Goal: Task Accomplishment & Management: Complete application form

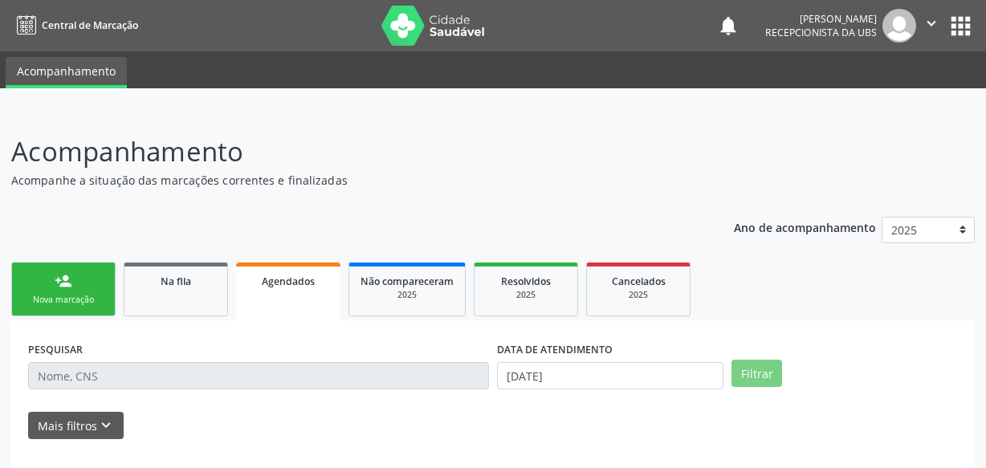
select select "8"
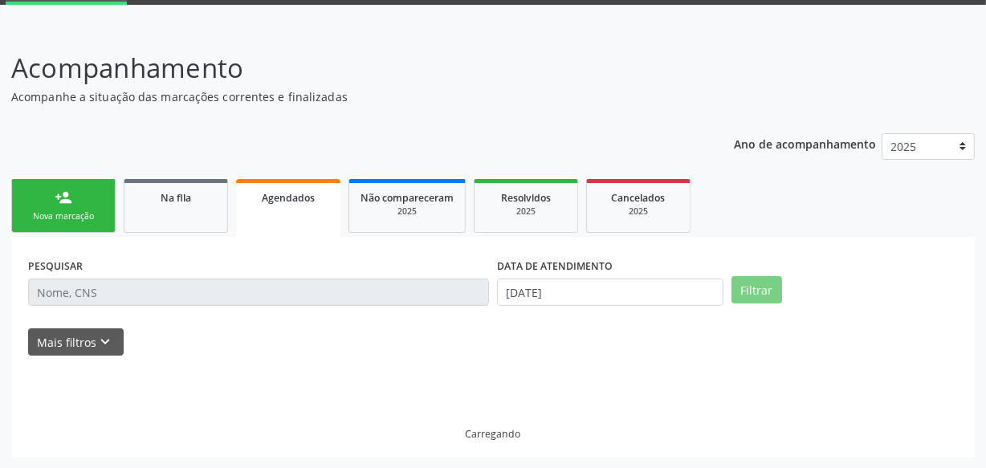
scroll to position [189, 0]
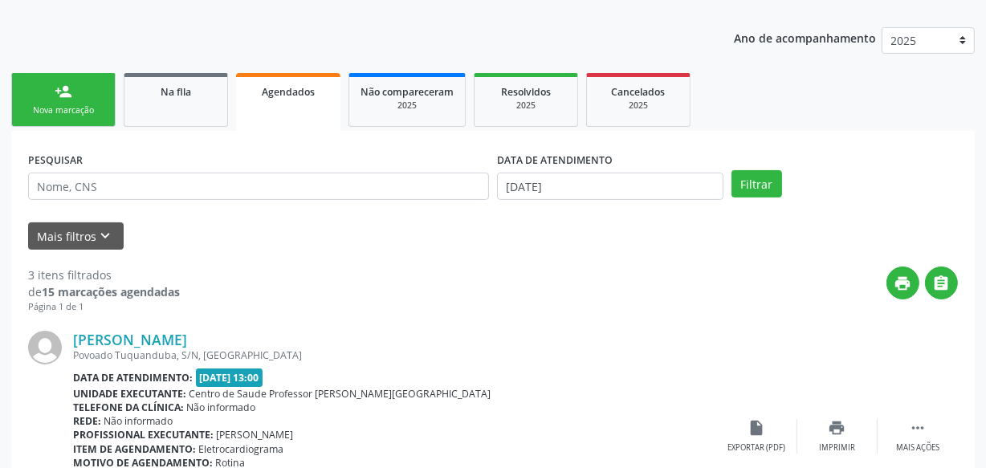
click at [608, 199] on div "DATA DE ATENDIMENTO [DATE]" at bounding box center [610, 179] width 234 height 63
click at [601, 181] on input "[DATE]" at bounding box center [610, 186] width 226 height 27
click at [0, 0] on span "10" at bounding box center [0, 0] width 0 height 0
type input "[DATE]"
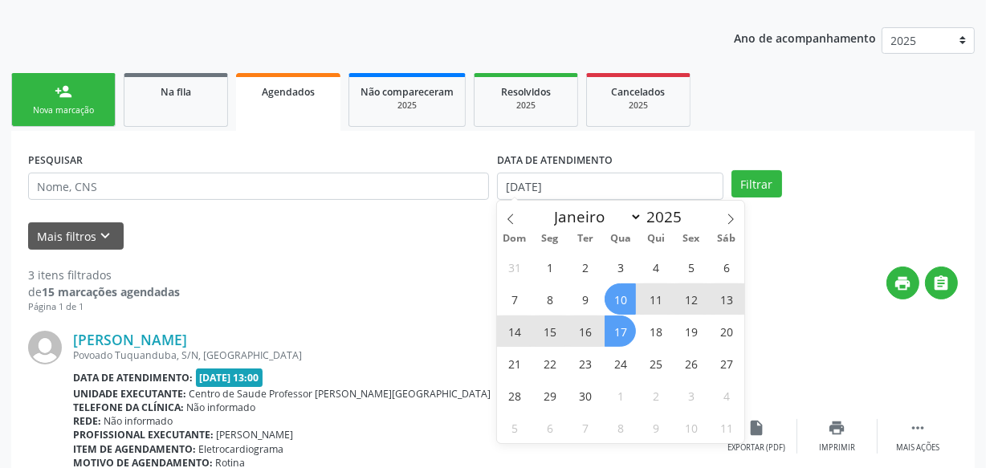
click at [620, 330] on span "17" at bounding box center [620, 331] width 31 height 31
drag, startPoint x: 612, startPoint y: 189, endPoint x: 617, endPoint y: 217, distance: 28.7
click at [612, 188] on input "[DATE] até [DATE]" at bounding box center [610, 186] width 226 height 27
click at [621, 326] on span "17" at bounding box center [620, 331] width 31 height 31
type input "[DATE]"
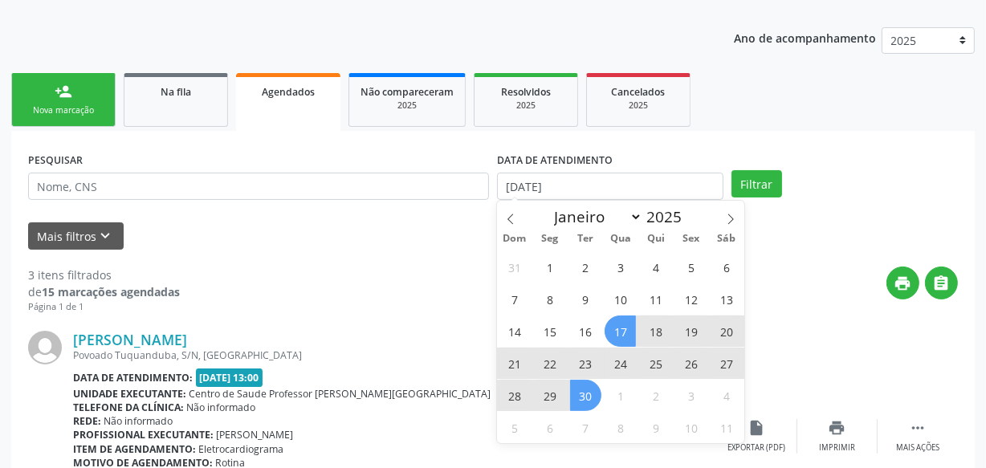
click at [597, 397] on span "30" at bounding box center [585, 395] width 31 height 31
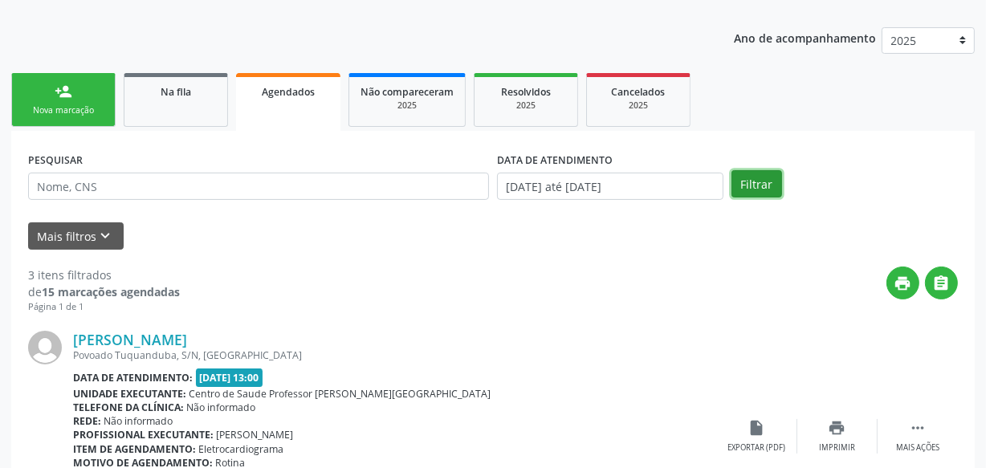
click at [737, 192] on button "Filtrar" at bounding box center [756, 183] width 51 height 27
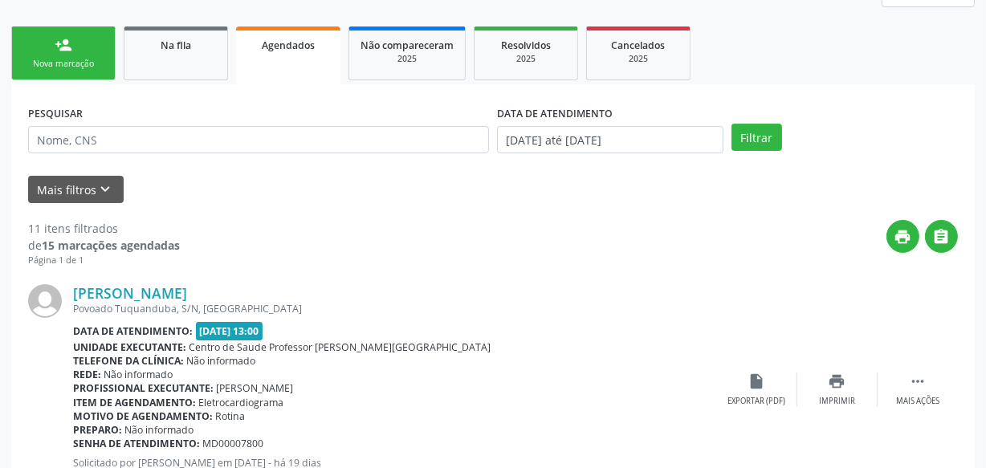
scroll to position [56, 0]
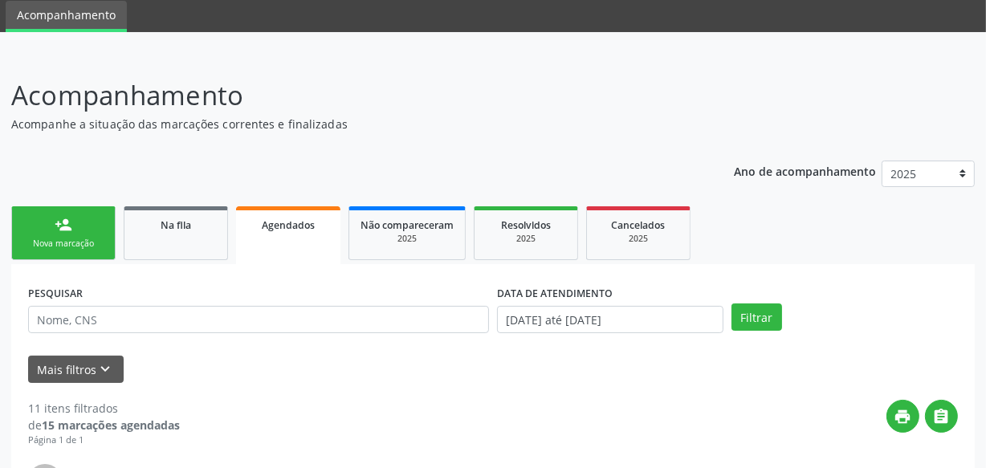
click at [99, 244] on div "Nova marcação" at bounding box center [63, 244] width 80 height 12
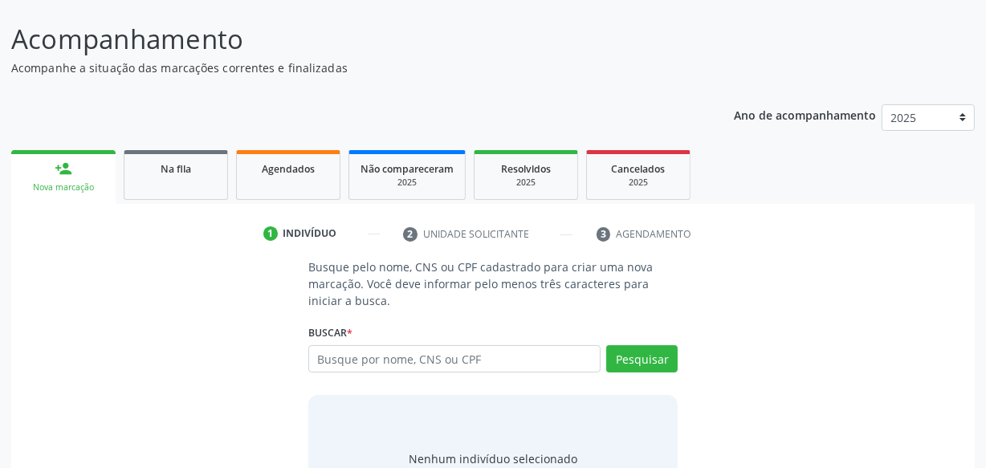
scroll to position [189, 0]
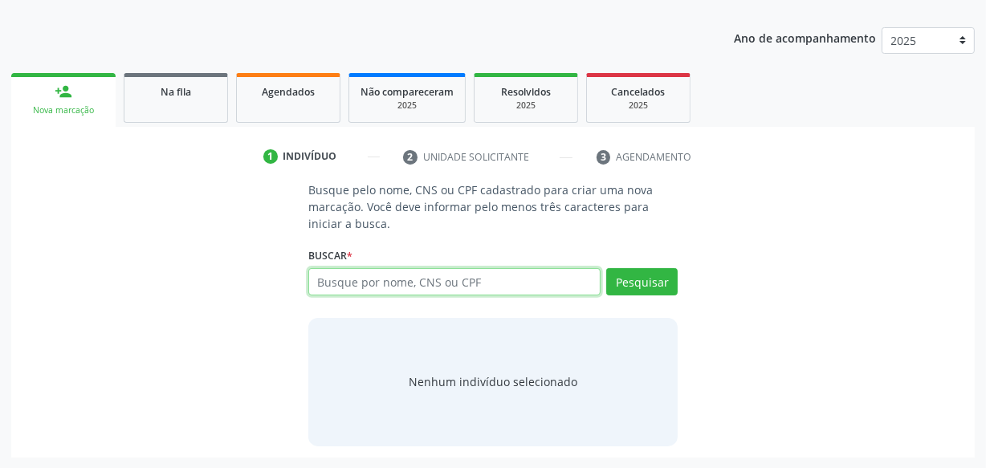
click at [442, 278] on input "text" at bounding box center [454, 281] width 292 height 27
type input "88958035404"
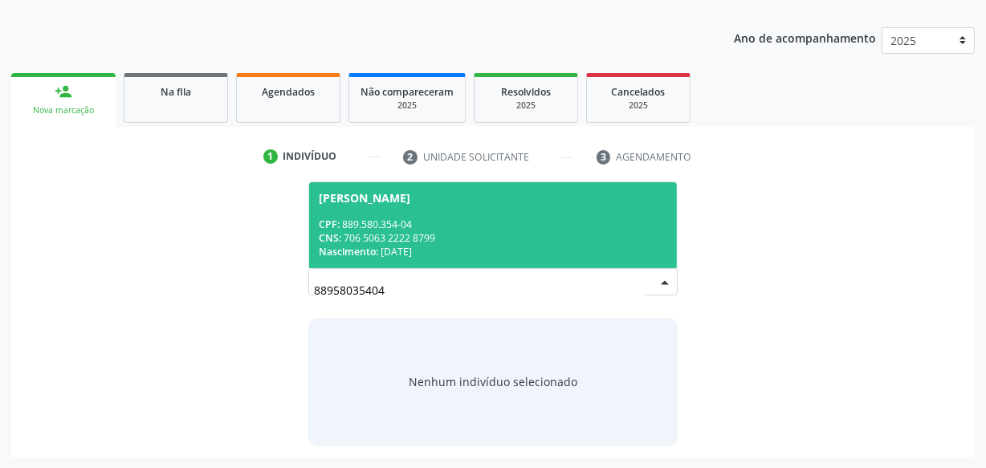
click at [454, 233] on div "CNS: 706 5063 2222 8799" at bounding box center [493, 238] width 348 height 14
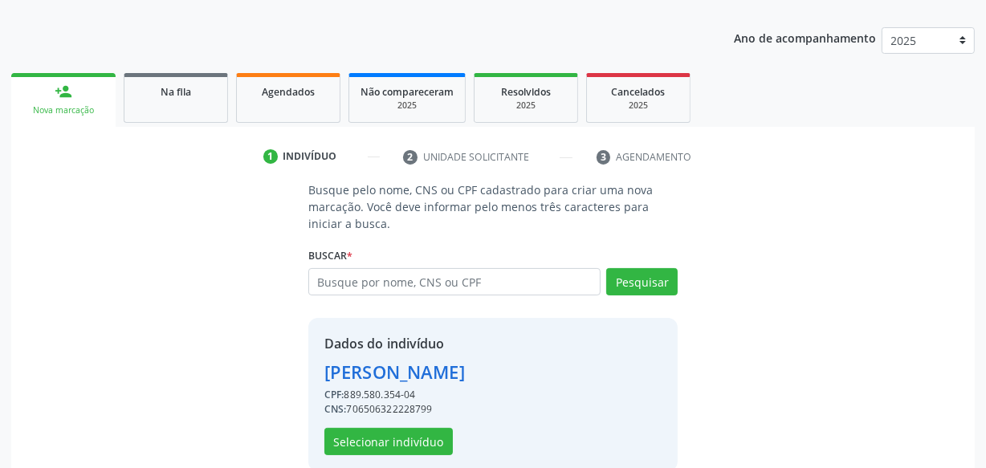
scroll to position [214, 0]
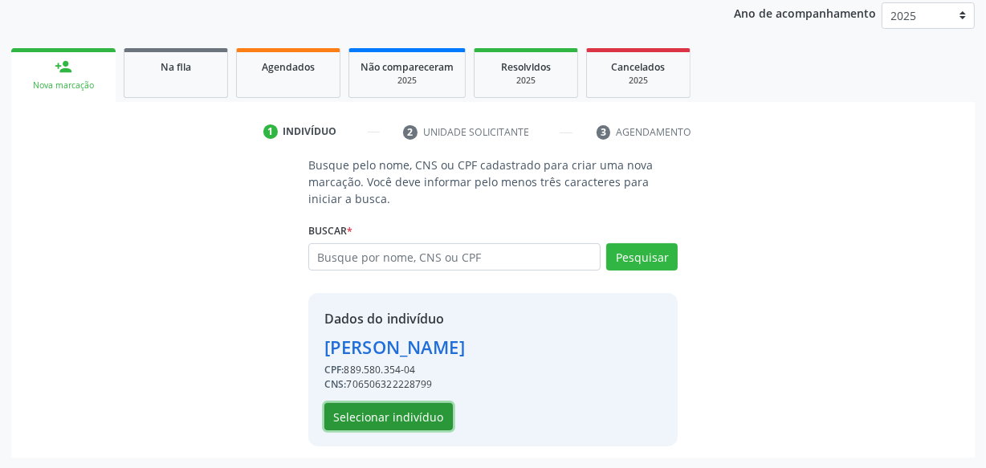
click at [403, 427] on button "Selecionar indivíduo" at bounding box center [388, 416] width 128 height 27
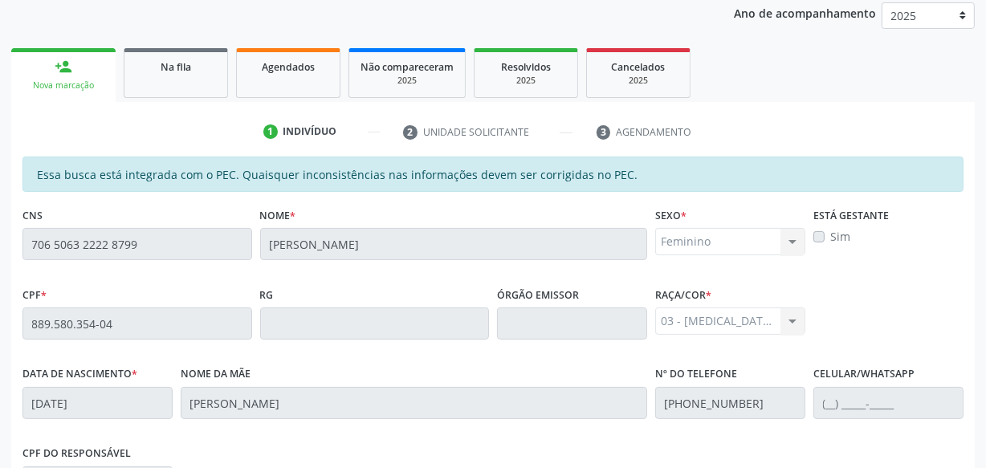
scroll to position [470, 0]
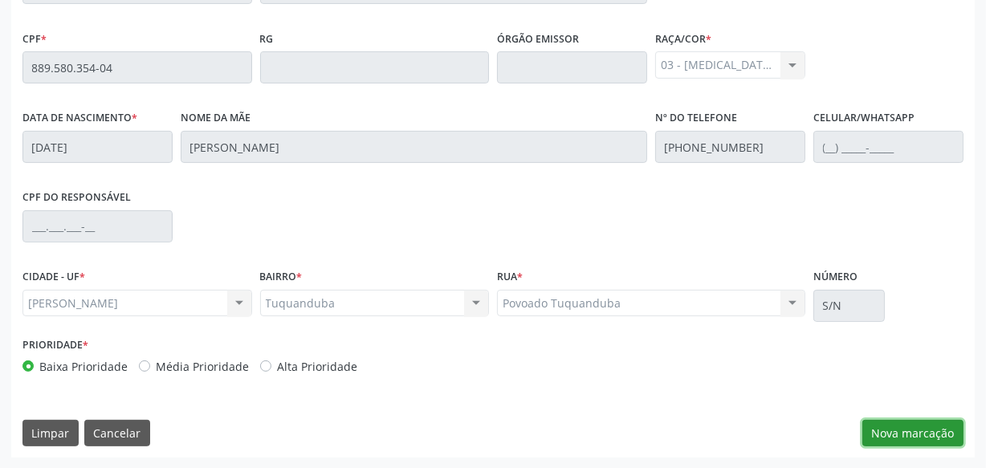
click at [882, 430] on button "Nova marcação" at bounding box center [912, 433] width 101 height 27
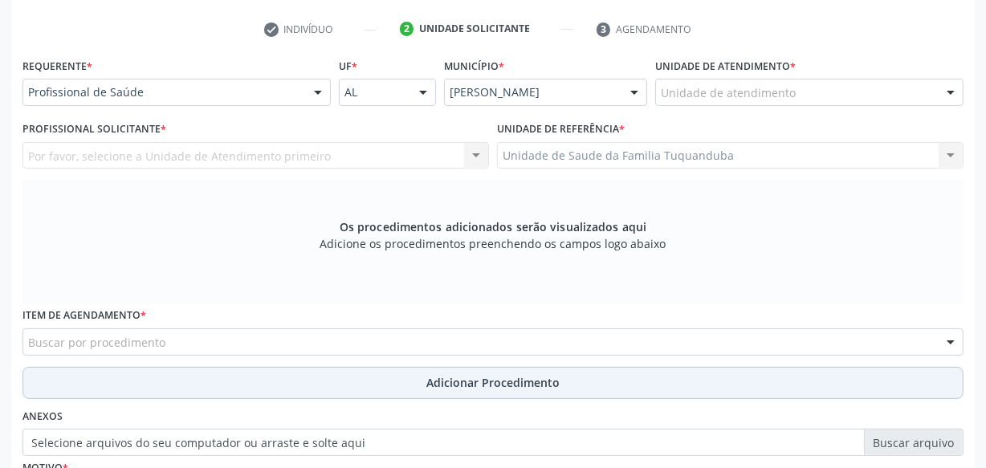
scroll to position [397, 0]
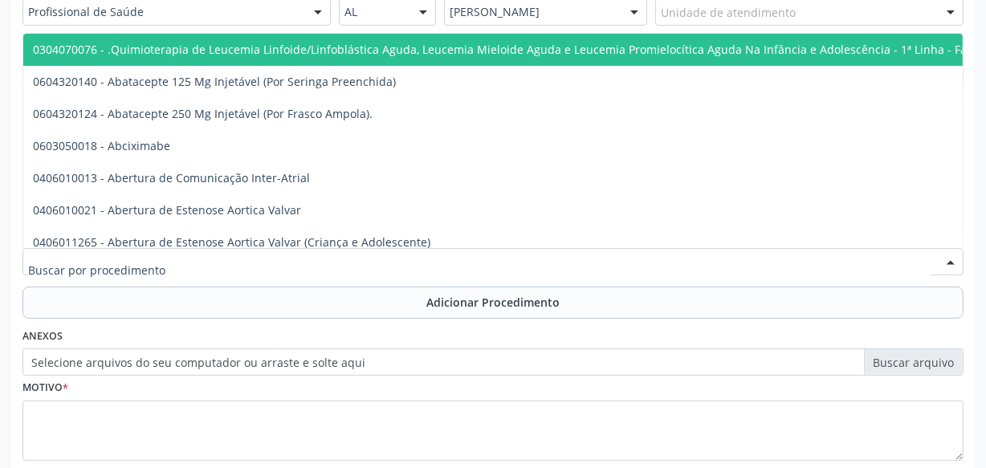
click at [408, 253] on div at bounding box center [492, 261] width 941 height 27
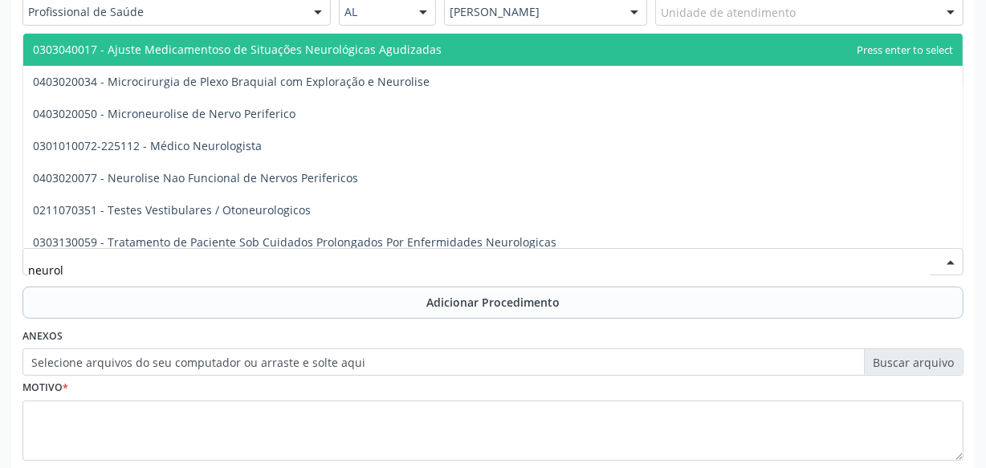
type input "neurolo"
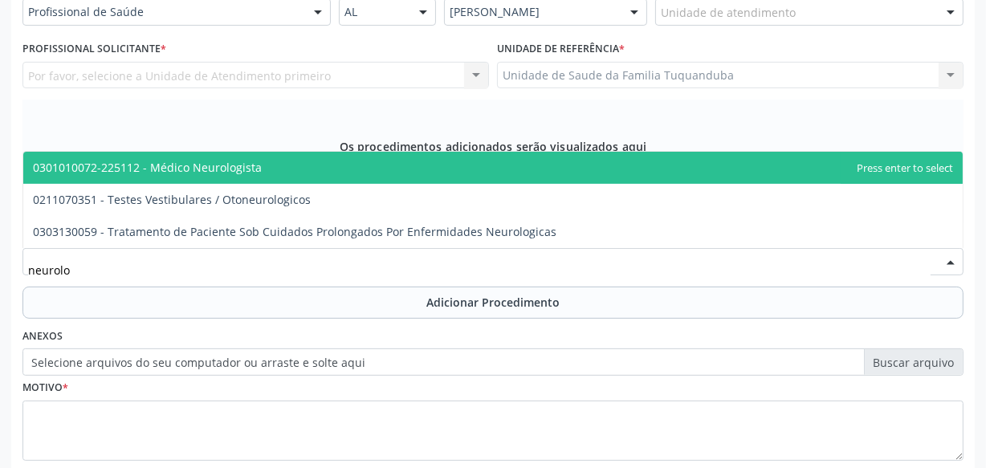
click at [303, 173] on span "0301010072-225112 - Médico Neurologista" at bounding box center [492, 168] width 939 height 32
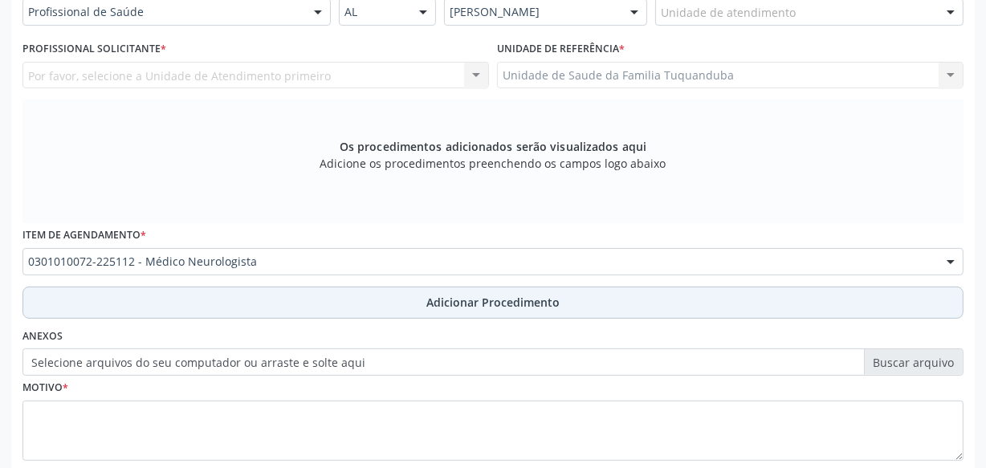
click at [480, 297] on span "Adicionar Procedimento" at bounding box center [492, 302] width 133 height 17
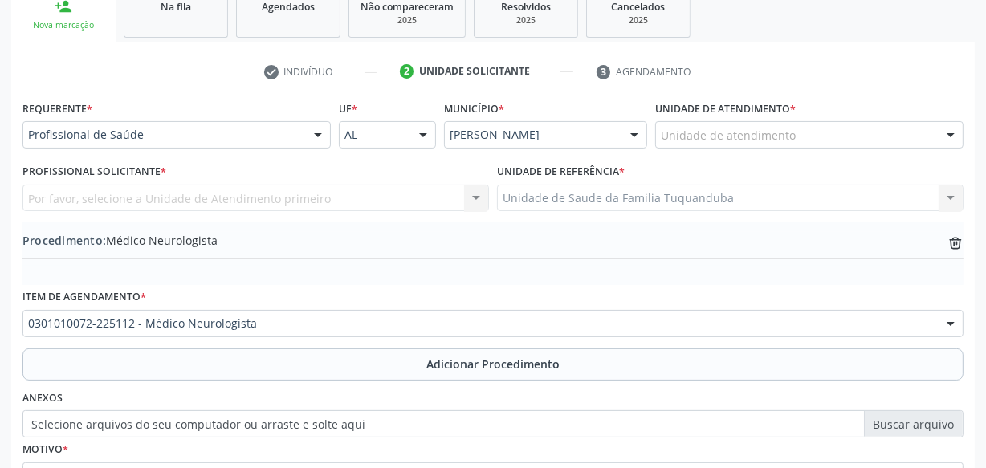
scroll to position [251, 0]
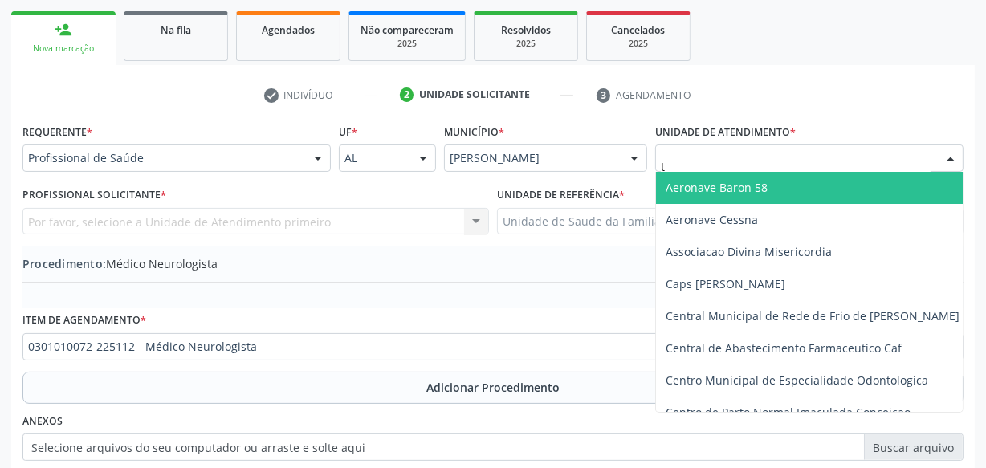
type input "tu"
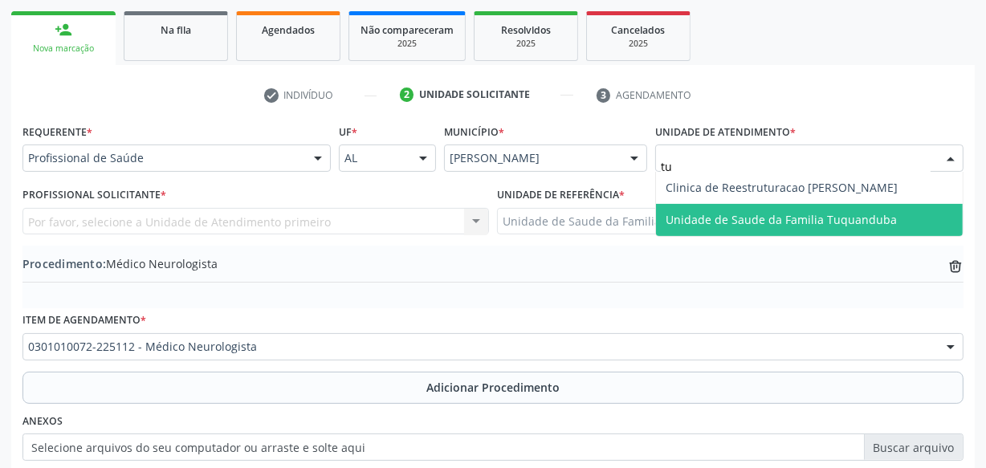
click at [726, 214] on span "Unidade de Saude da Familia Tuquanduba" at bounding box center [781, 219] width 231 height 15
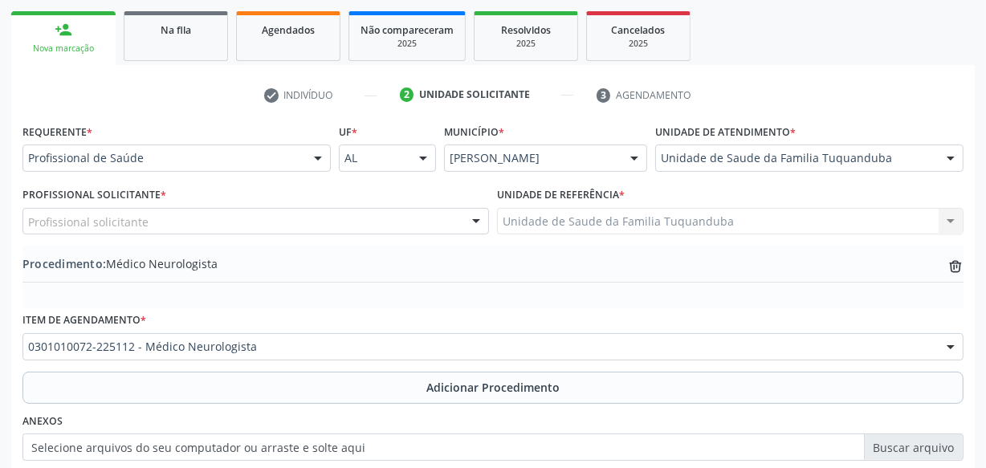
click at [180, 225] on div "Profissional solicitante" at bounding box center [255, 221] width 466 height 27
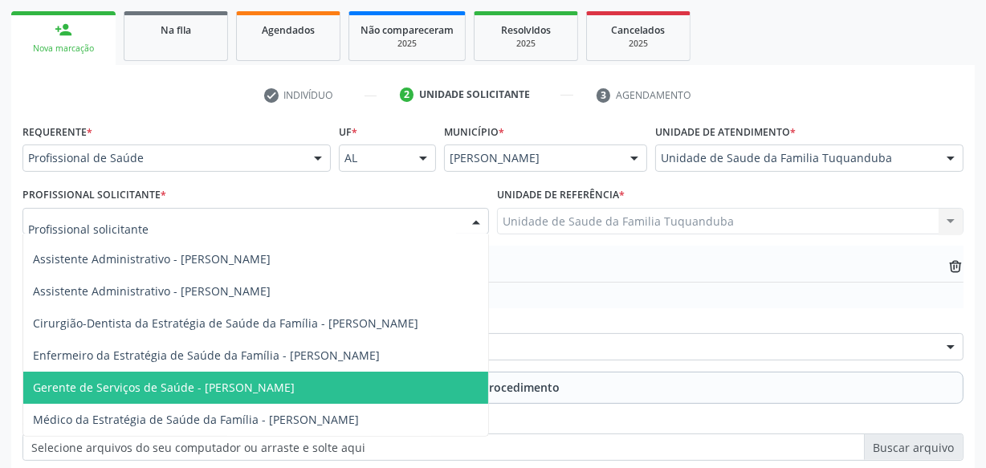
scroll to position [34, 0]
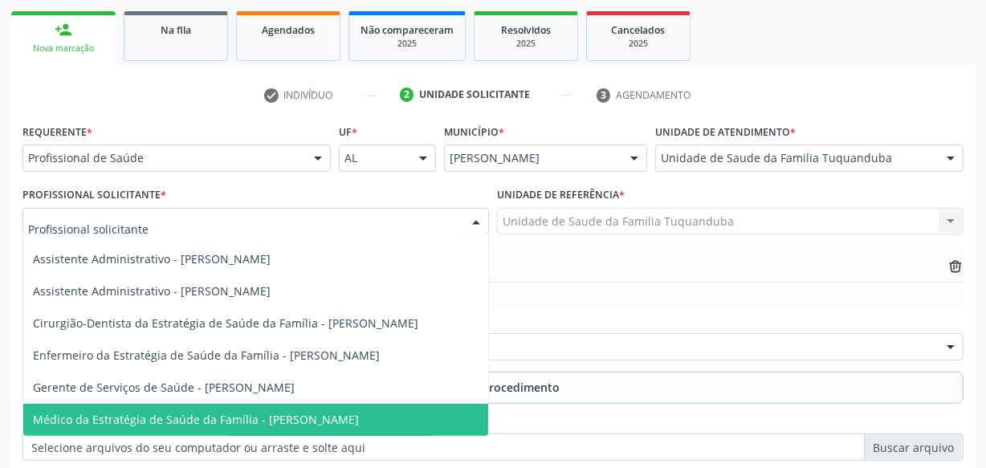
click at [286, 412] on span "Médico da Estratégia de Saúde da Família - [PERSON_NAME]" at bounding box center [196, 419] width 326 height 15
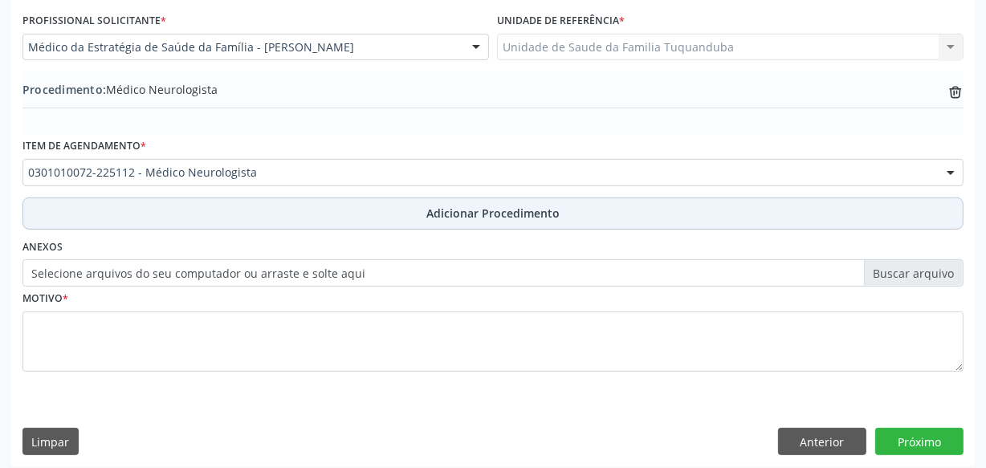
scroll to position [434, 0]
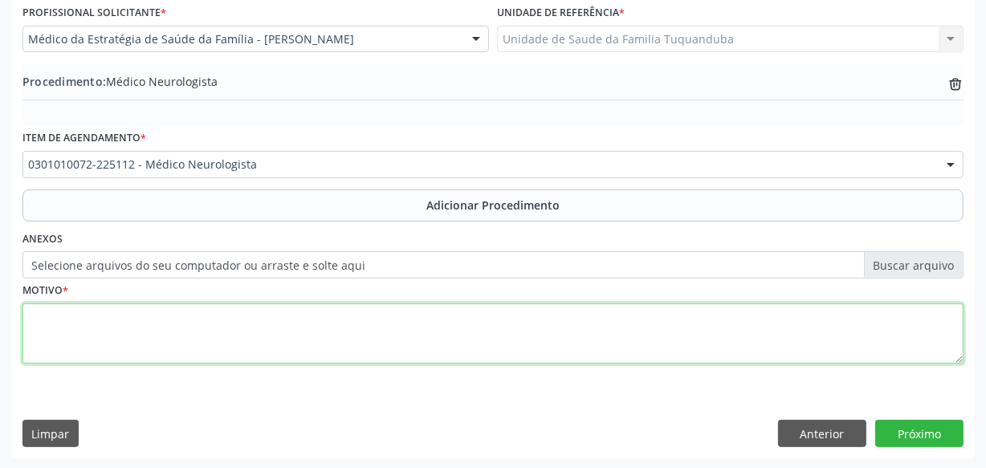
click at [354, 312] on textarea at bounding box center [492, 333] width 941 height 61
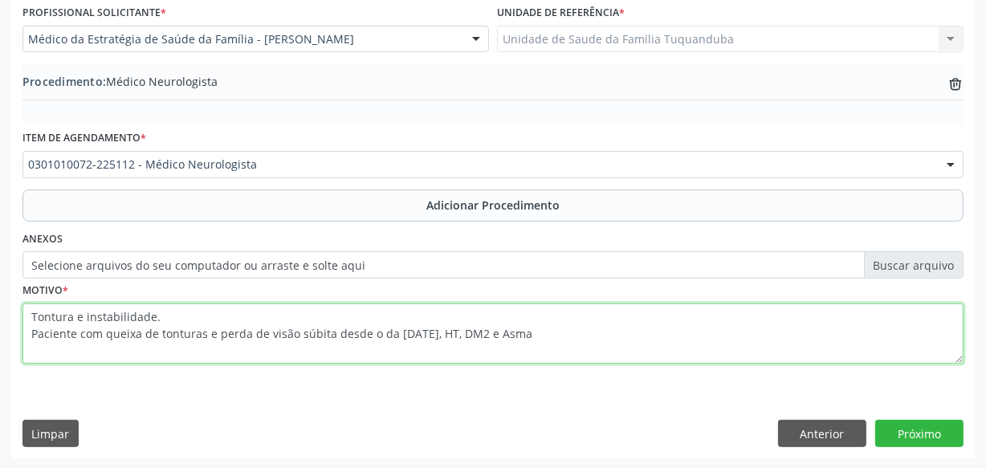
click at [586, 337] on textarea "Tontura e instabilidade. Paciente com queixa de tonturas e perda de visão súbit…" at bounding box center [492, 333] width 941 height 61
type textarea "Tontura e instabilidade. Paciente com queixa de tonturas e perda de visão súbit…"
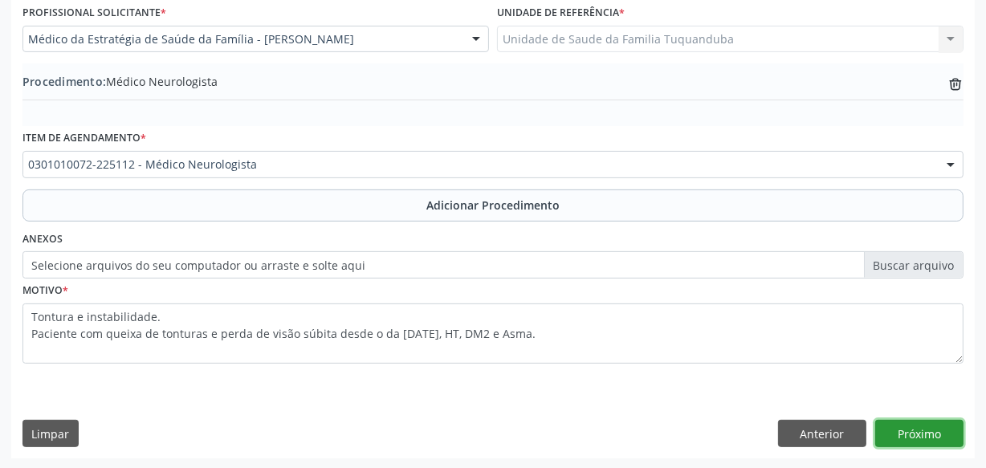
click at [908, 443] on button "Próximo" at bounding box center [919, 433] width 88 height 27
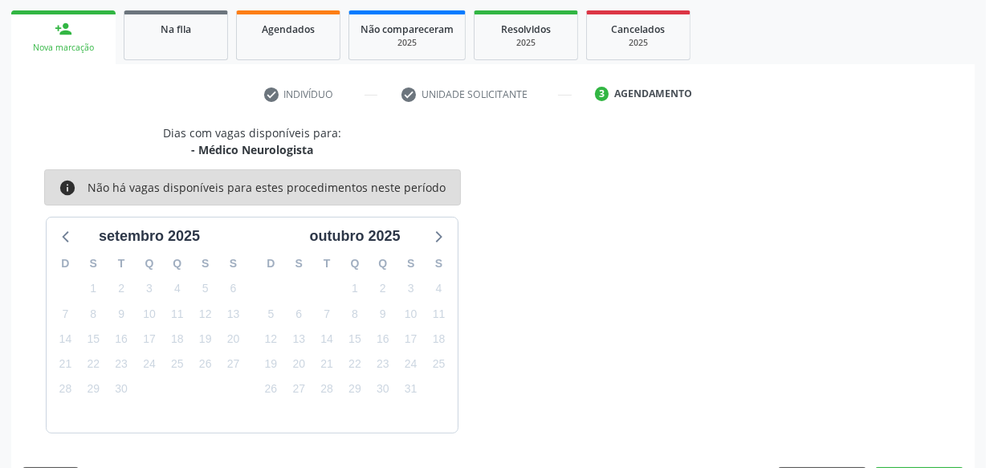
scroll to position [299, 0]
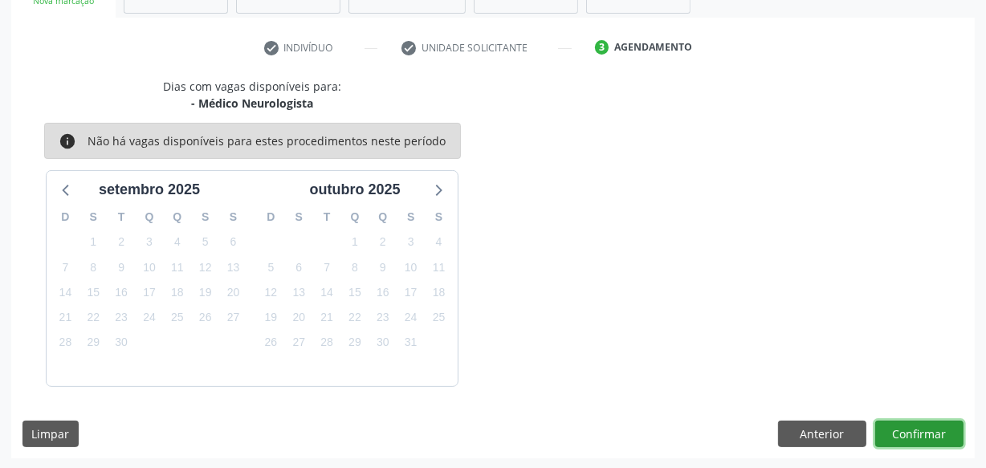
click at [908, 438] on button "Confirmar" at bounding box center [919, 434] width 88 height 27
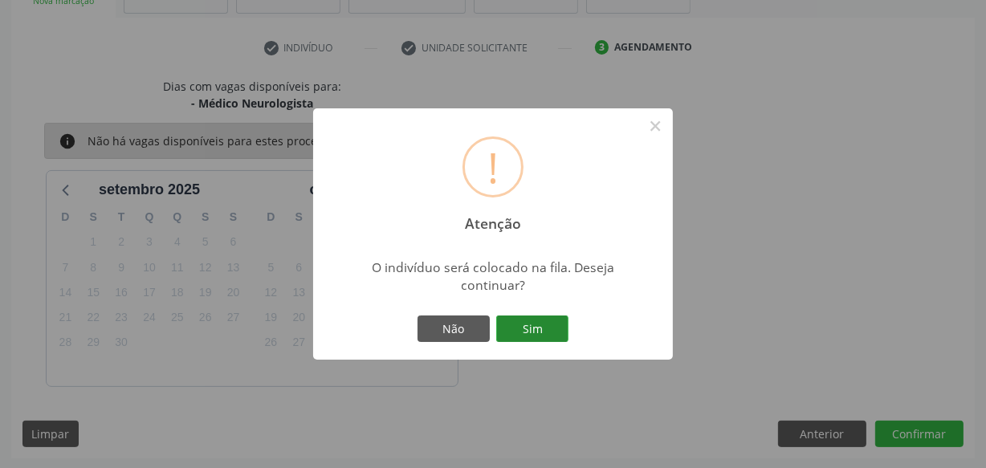
click at [550, 333] on button "Sim" at bounding box center [532, 329] width 72 height 27
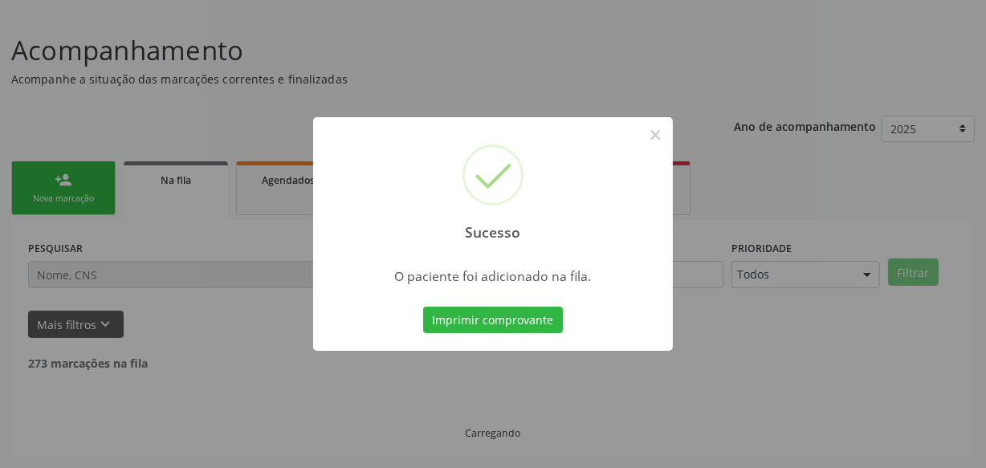
scroll to position [83, 0]
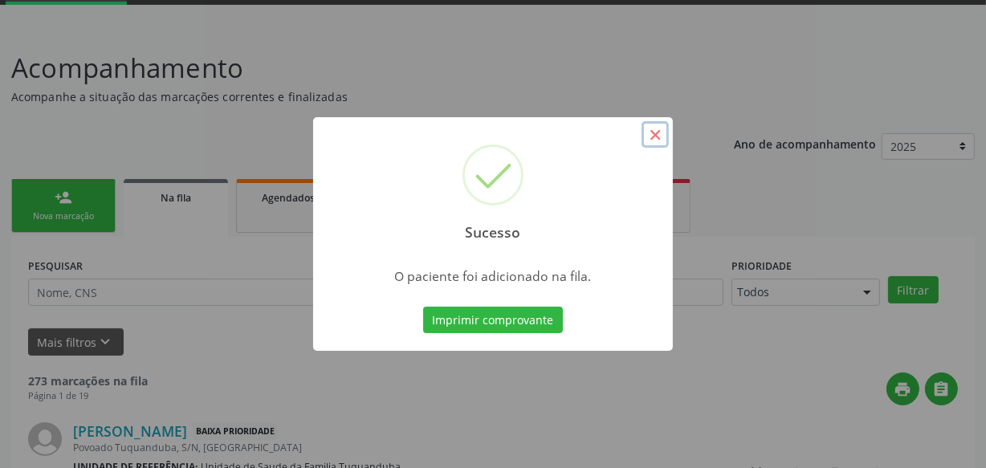
click at [657, 134] on button "×" at bounding box center [654, 134] width 27 height 27
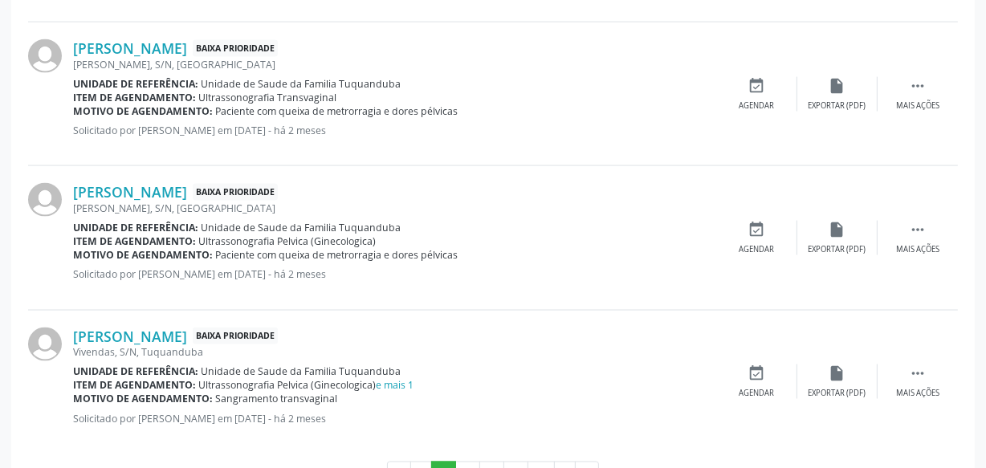
scroll to position [2304, 0]
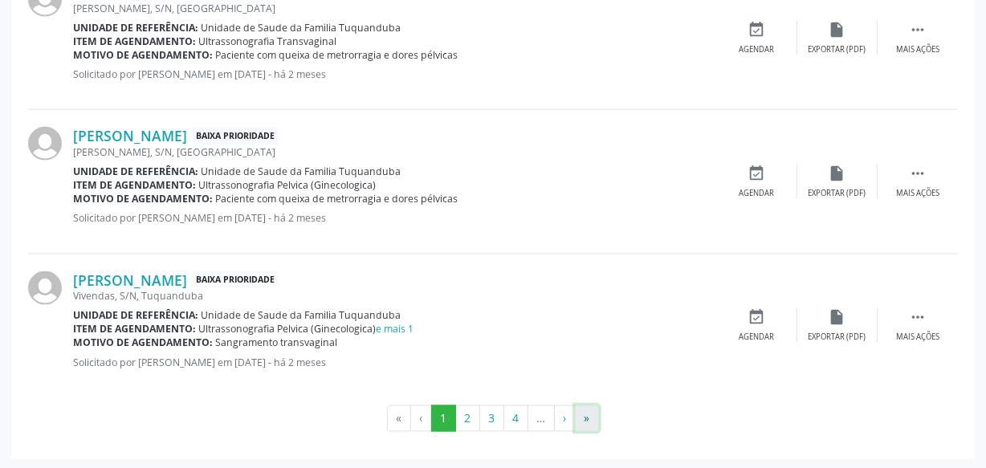
click at [582, 417] on button "»" at bounding box center [587, 418] width 24 height 27
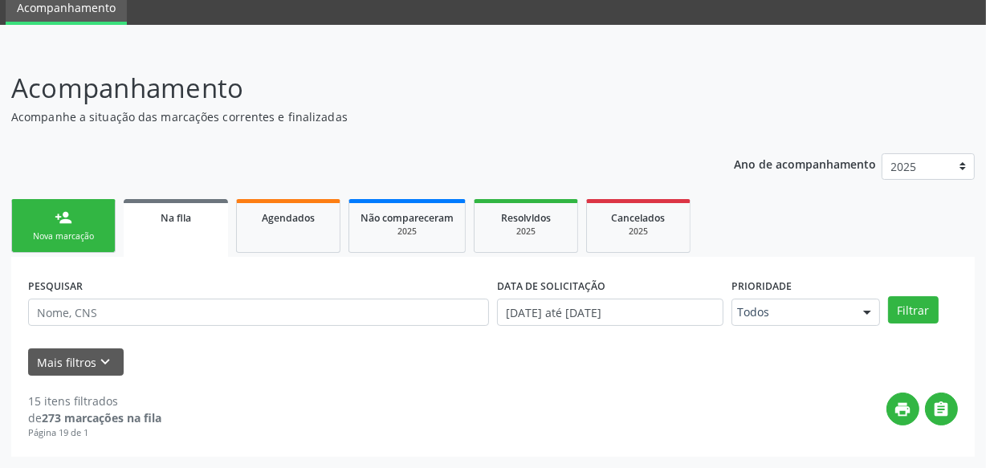
scroll to position [63, 0]
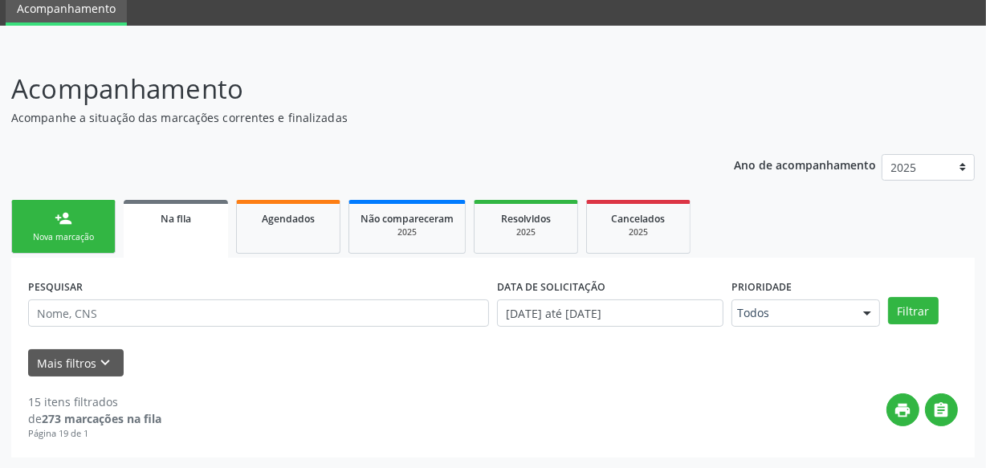
click at [111, 239] on link "person_add Nova marcação" at bounding box center [63, 227] width 104 height 54
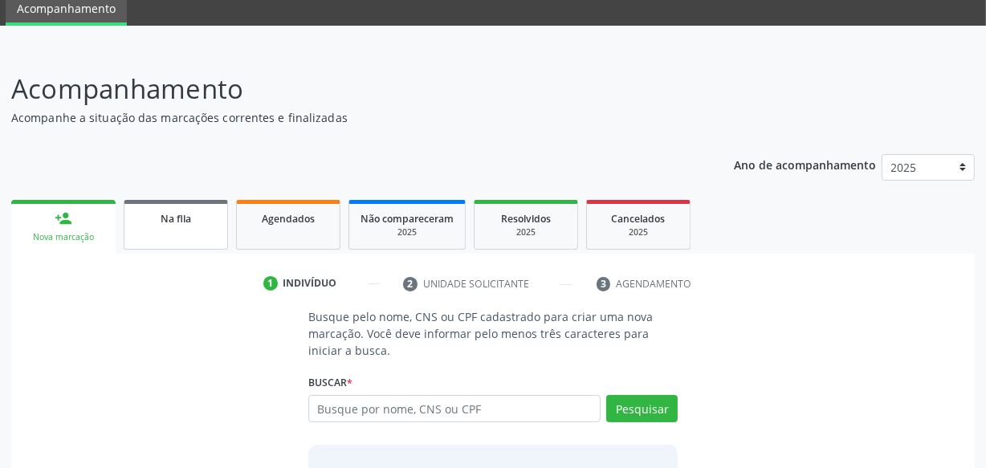
click at [145, 236] on link "Na fila" at bounding box center [176, 225] width 104 height 50
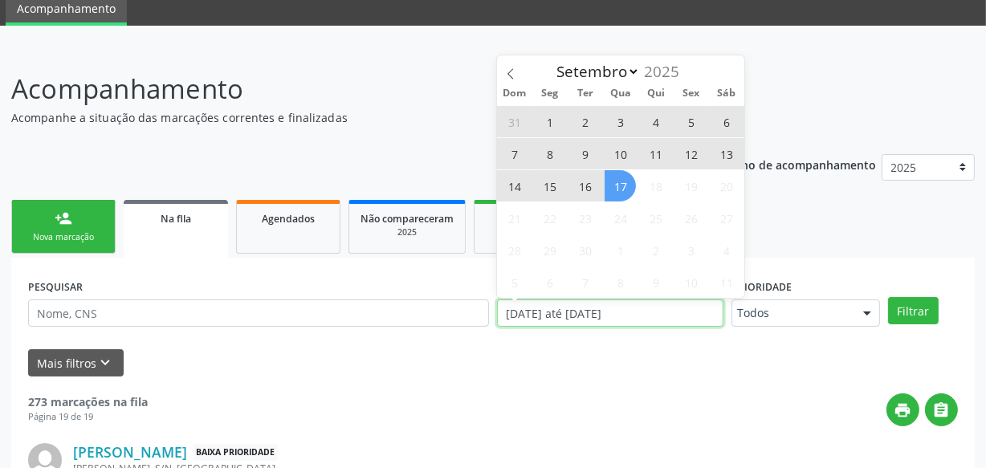
click at [657, 316] on input "[DATE] até [DATE]" at bounding box center [610, 312] width 226 height 27
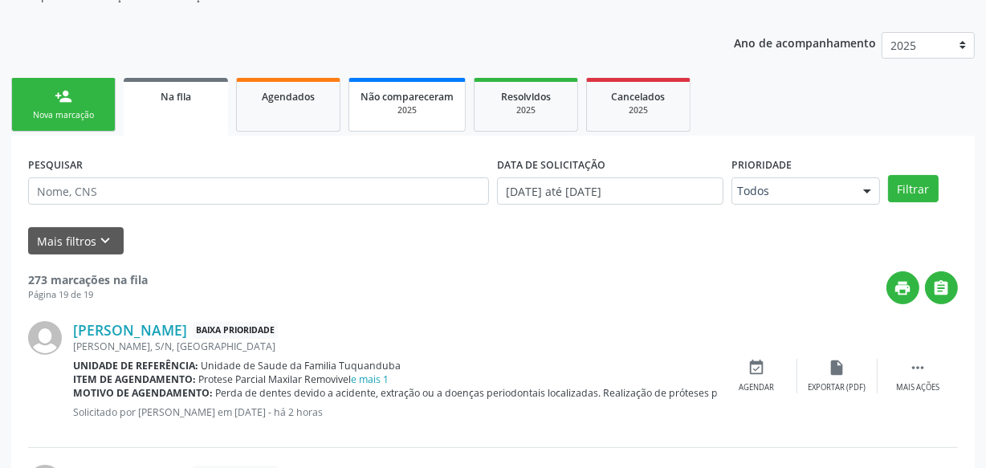
scroll to position [0, 0]
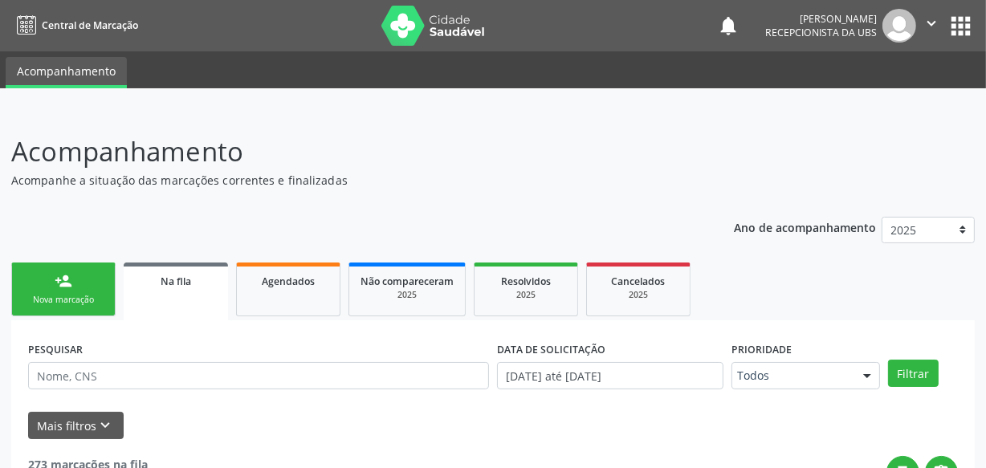
click at [931, 26] on icon "" at bounding box center [931, 23] width 18 height 18
click at [891, 88] on link "Sair" at bounding box center [890, 98] width 111 height 22
